Goal: Transaction & Acquisition: Purchase product/service

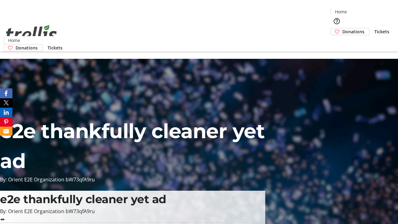
click at [342, 28] on span "Donations" at bounding box center [353, 31] width 22 height 7
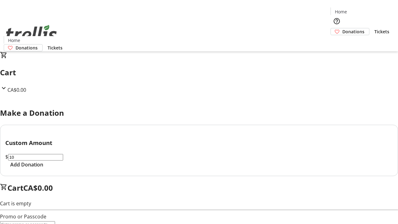
click at [43, 168] on span "Add Donation" at bounding box center [26, 164] width 33 height 7
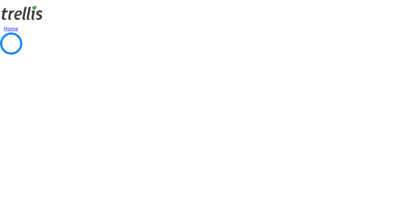
select select "CA"
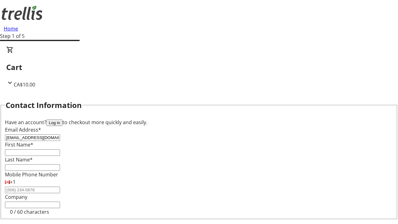
type input "[EMAIL_ADDRESS][DOMAIN_NAME]"
type input "[PERSON_NAME]"
type input "Lueilwitz"
type input "[STREET_ADDRESS][PERSON_NAME]"
type input "Kelowna"
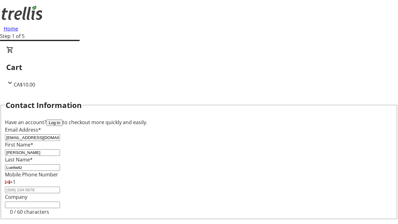
select select "BC"
type input "Kelowna"
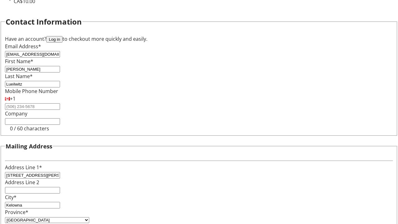
type input "V1Y 0C2"
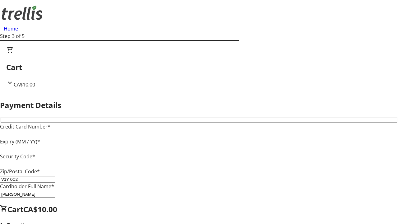
type input "V1Y 0C2"
